Goal: Task Accomplishment & Management: Manage account settings

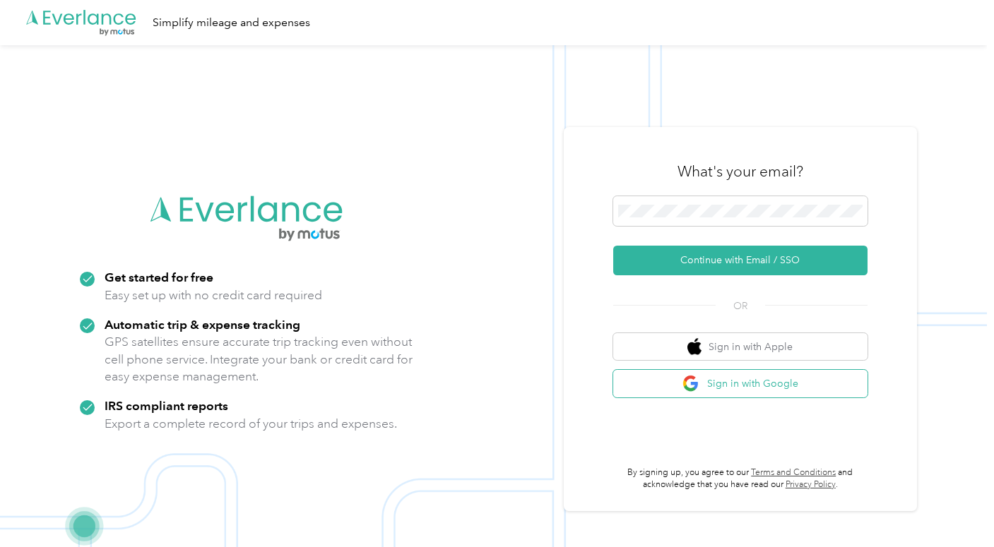
click at [734, 389] on button "Sign in with Google" at bounding box center [740, 384] width 254 height 28
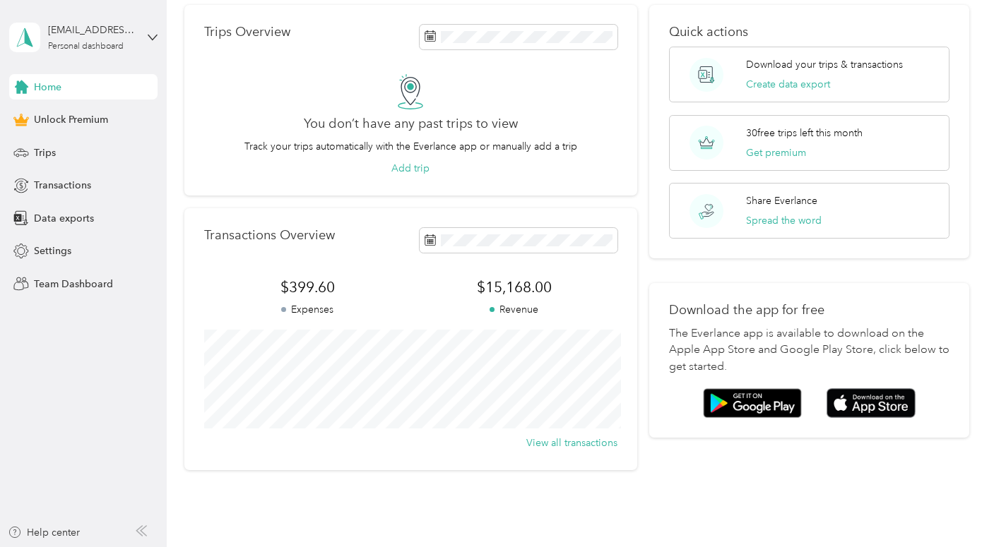
scroll to position [71, 0]
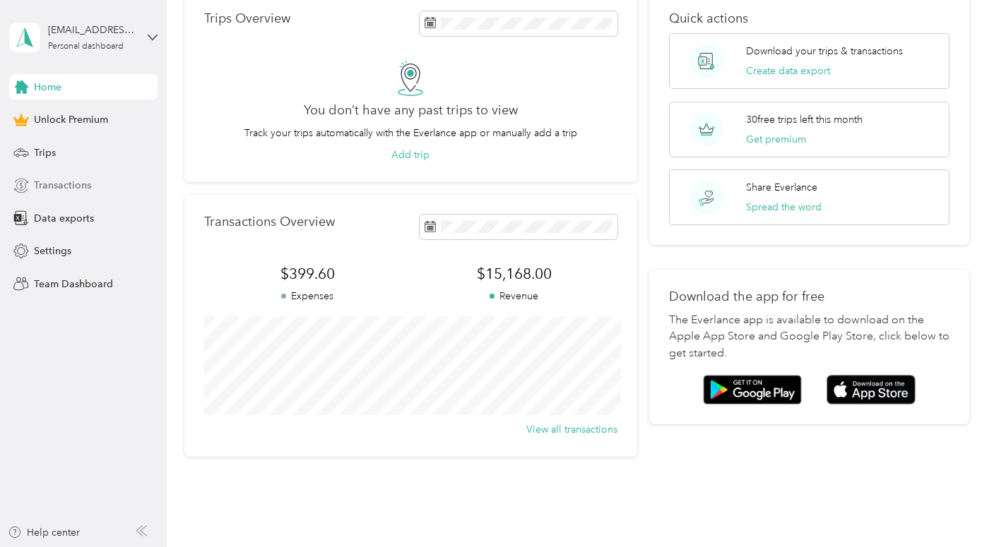
click at [76, 175] on div "Transactions" at bounding box center [83, 185] width 148 height 25
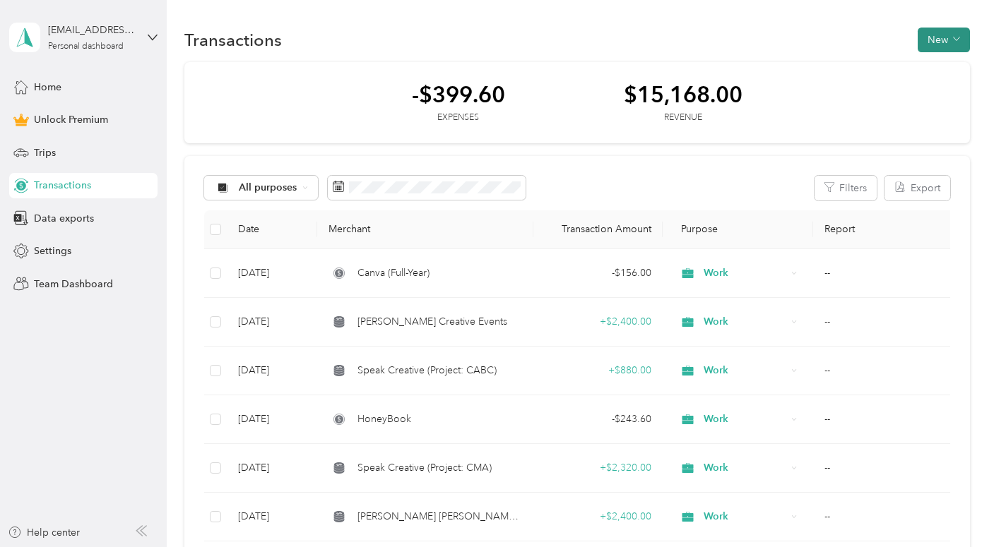
click at [967, 44] on button "New" at bounding box center [943, 40] width 52 height 25
click at [955, 93] on span "Revenue" at bounding box center [947, 91] width 39 height 15
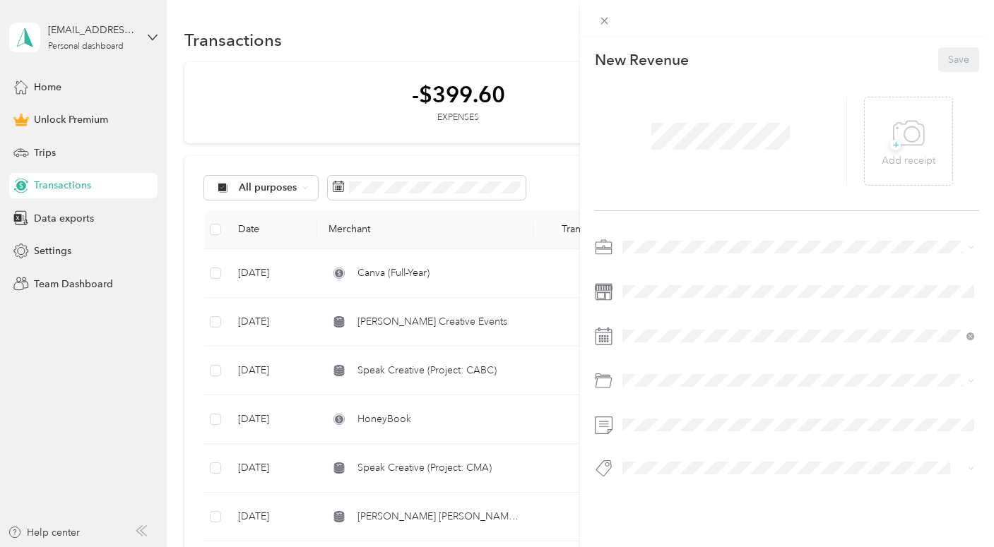
click at [732, 150] on span at bounding box center [720, 136] width 148 height 37
click at [647, 278] on li "Work" at bounding box center [798, 272] width 362 height 25
click at [959, 49] on button "Save" at bounding box center [958, 59] width 41 height 25
